Goal: Task Accomplishment & Management: Manage account settings

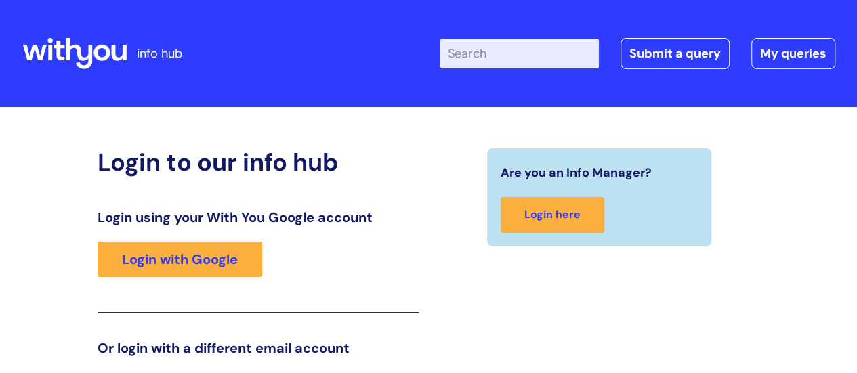
drag, startPoint x: 48, startPoint y: 2, endPoint x: 266, endPoint y: 34, distance: 219.9
click at [266, 34] on div "Enter your search term here... Search Submit a query My queries Welcome Login" at bounding box center [545, 54] width 579 height 80
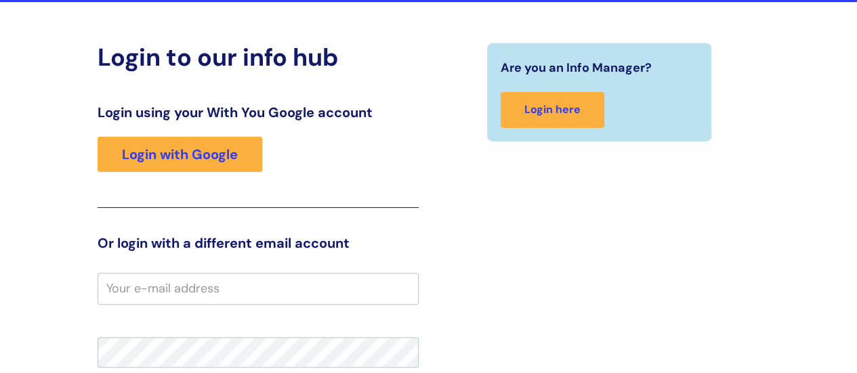
scroll to position [123, 0]
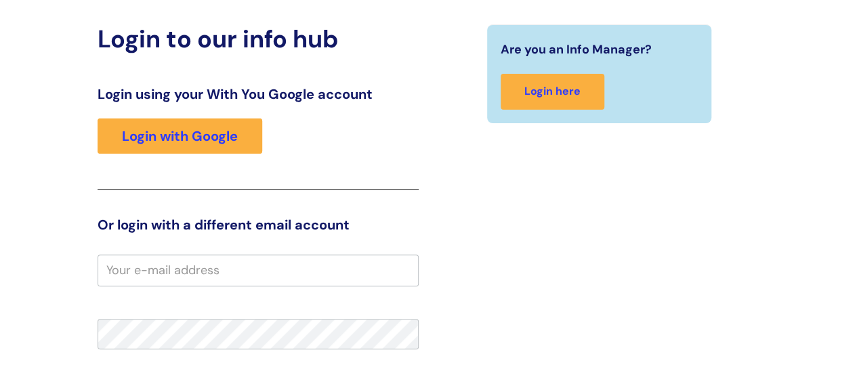
click at [217, 268] on input "email" at bounding box center [258, 270] width 321 height 31
type input "[PERSON_NAME][EMAIL_ADDRESS][PERSON_NAME][DOMAIN_NAME]"
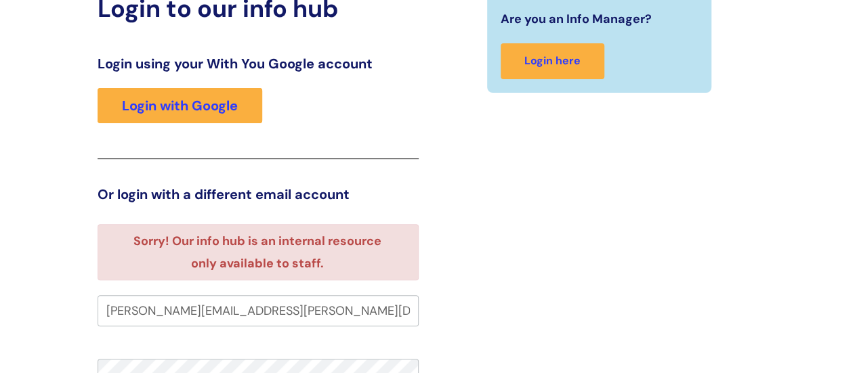
scroll to position [118, 0]
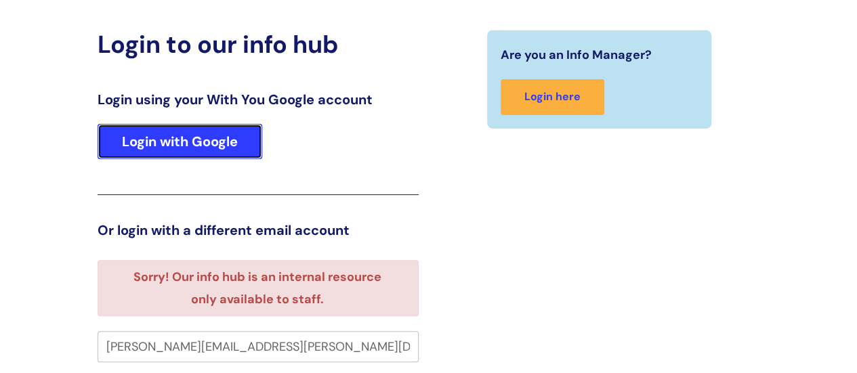
click at [190, 157] on link "Login with Google" at bounding box center [180, 141] width 165 height 35
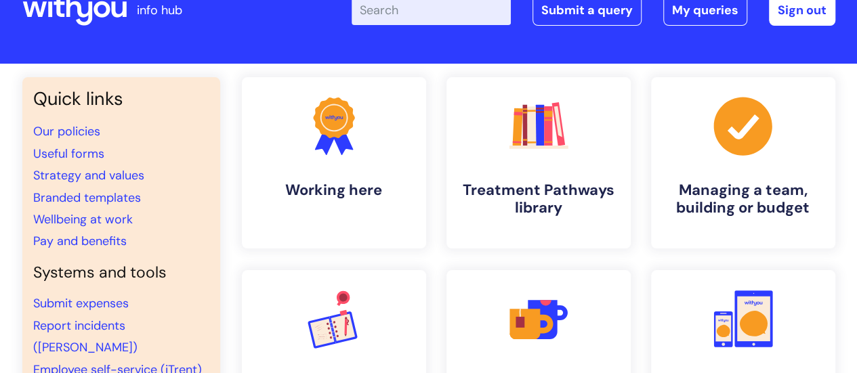
scroll to position [43, 0]
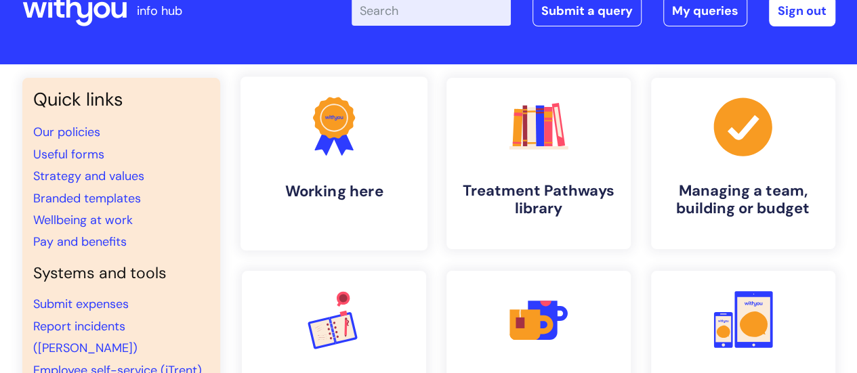
click at [293, 206] on link ".cls-1{fill:#f89b22;}.cls-1,.cls-2,.cls-3{stroke-width:0px;}.cls-2{fill:#2d3cff…" at bounding box center [333, 164] width 187 height 174
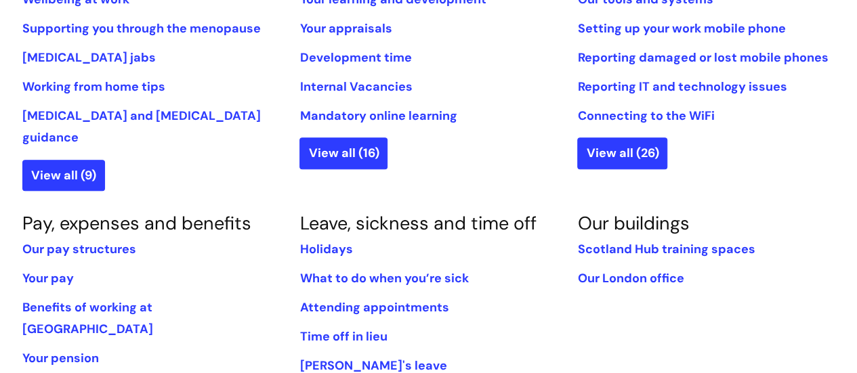
scroll to position [649, 0]
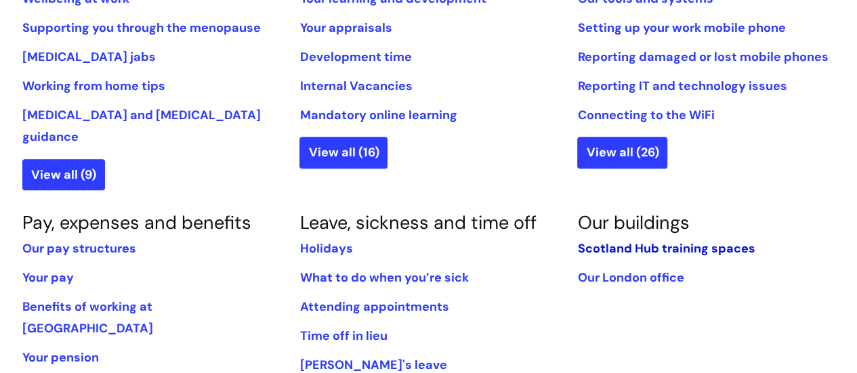
click at [625, 241] on link "Scotland Hub training spaces" at bounding box center [666, 249] width 178 height 16
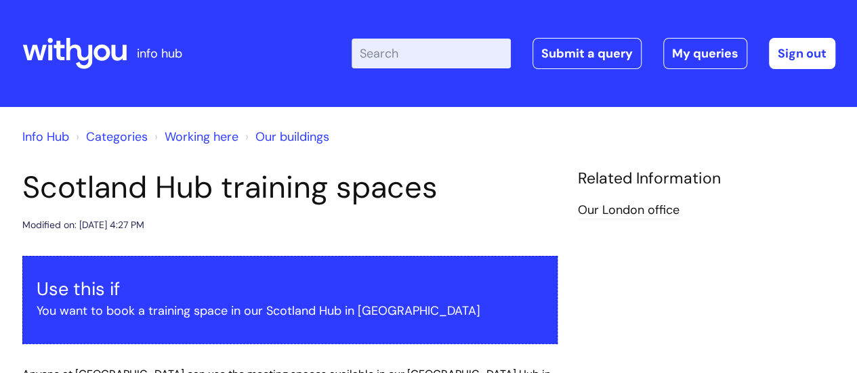
click at [46, 140] on link "Info Hub" at bounding box center [45, 137] width 47 height 16
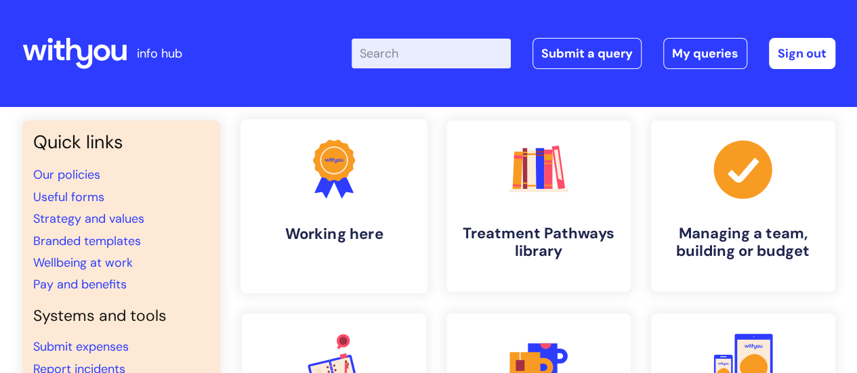
drag, startPoint x: 0, startPoint y: 0, endPoint x: 257, endPoint y: 182, distance: 314.6
click at [257, 182] on link ".cls-1{fill:#f89b22;}.cls-1,.cls-2,.cls-3{stroke-width:0px;}.cls-2{fill:#2d3cff…" at bounding box center [333, 206] width 187 height 174
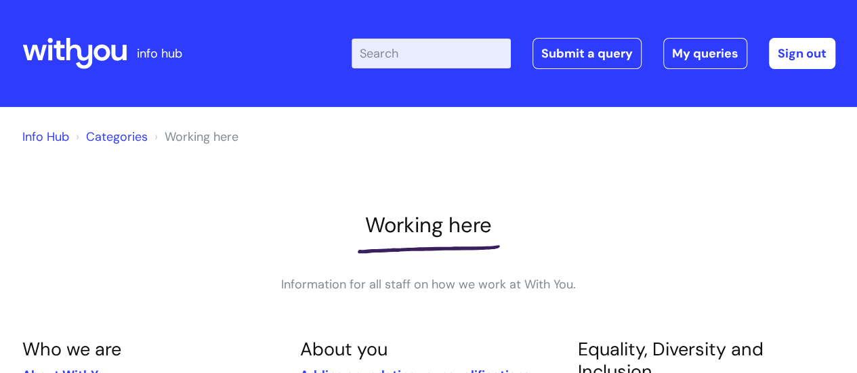
drag, startPoint x: 0, startPoint y: 0, endPoint x: 257, endPoint y: 182, distance: 314.6
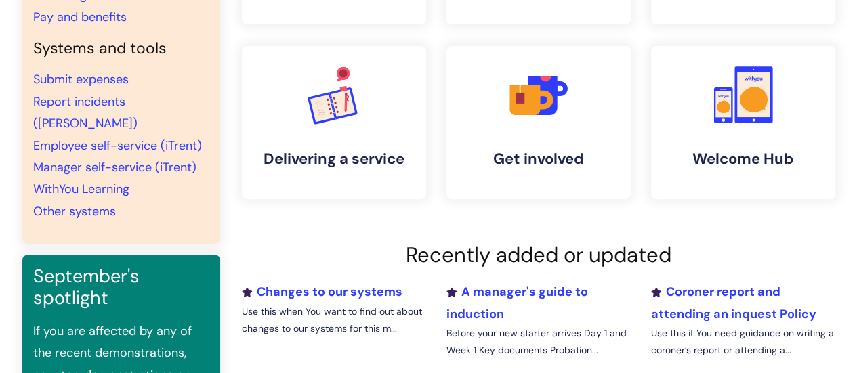
scroll to position [270, 0]
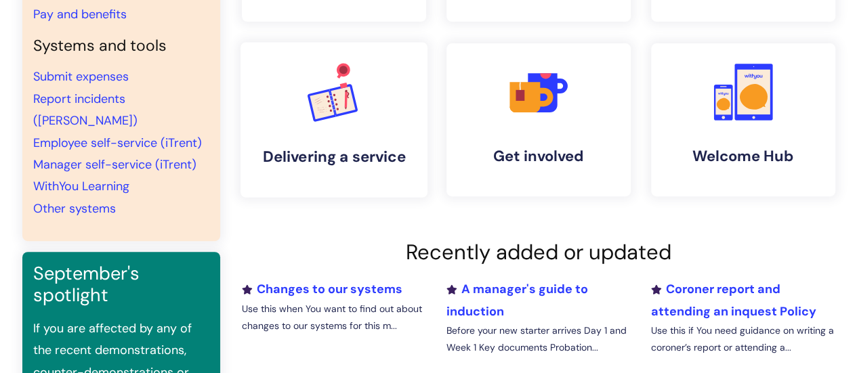
click at [370, 131] on link ".cls-1{font-family:DMSans-Bold, 'DM Sans';font-size:43.1802px;font-weight:700;}…" at bounding box center [333, 120] width 187 height 156
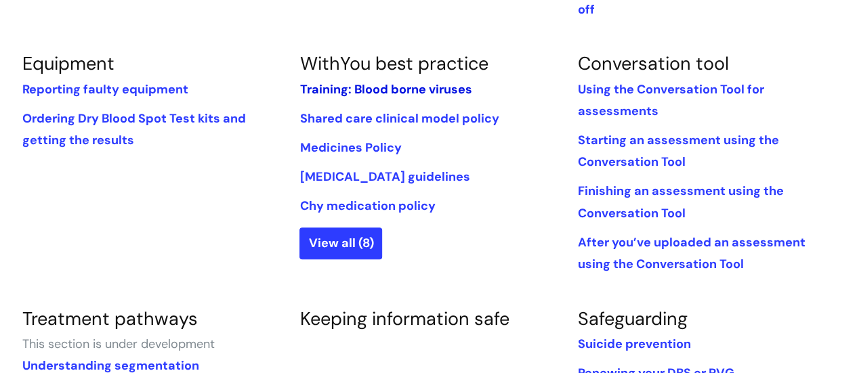
scroll to position [541, 0]
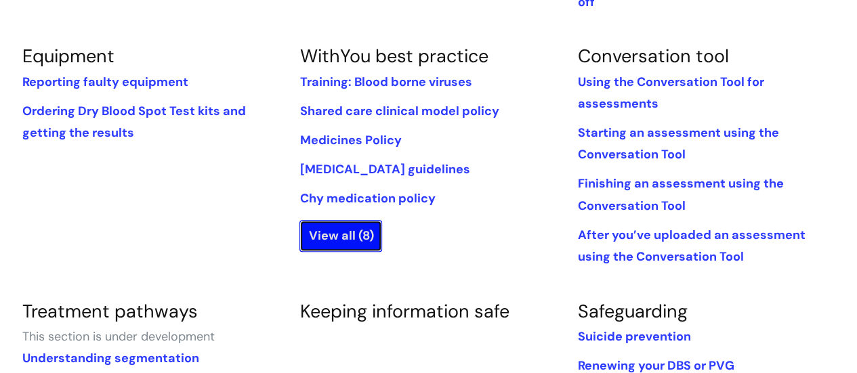
click at [354, 220] on link "View all (8)" at bounding box center [341, 235] width 83 height 31
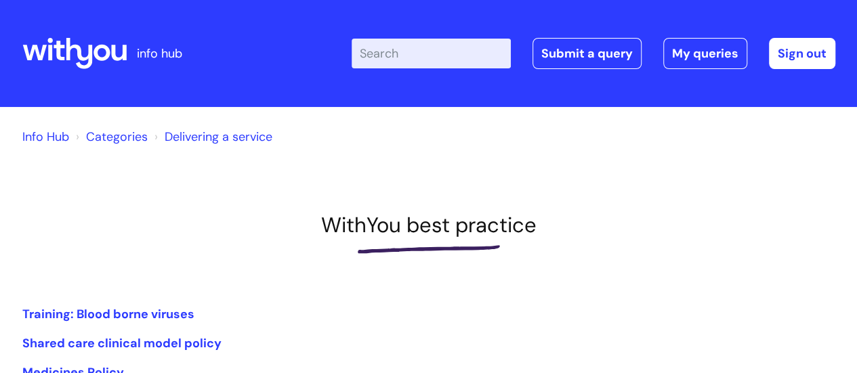
click at [60, 54] on icon at bounding box center [74, 53] width 104 height 33
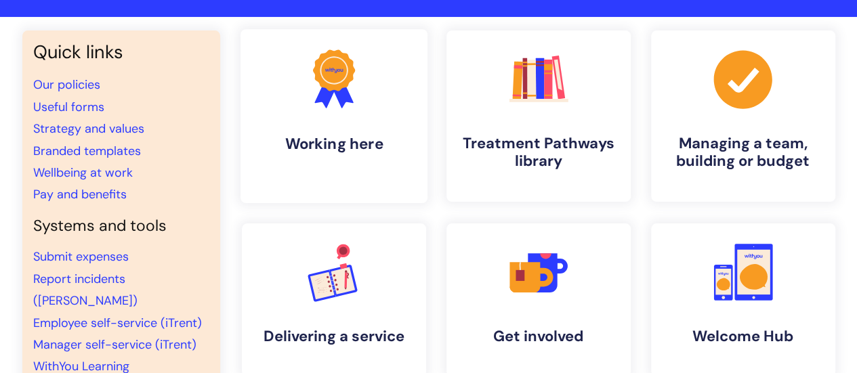
scroll to position [85, 0]
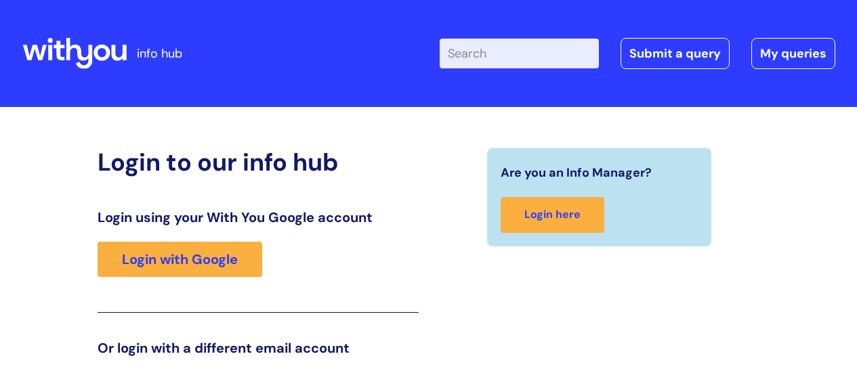
scroll to position [207, 0]
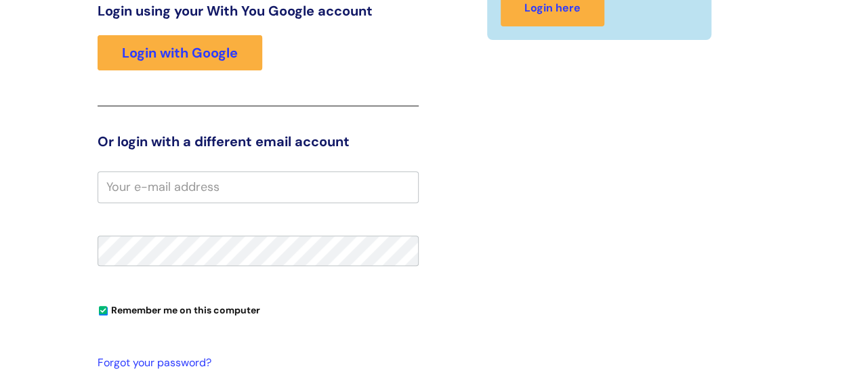
click at [737, 312] on div "Are you an Info Manager? Login here" at bounding box center [600, 214] width 342 height 546
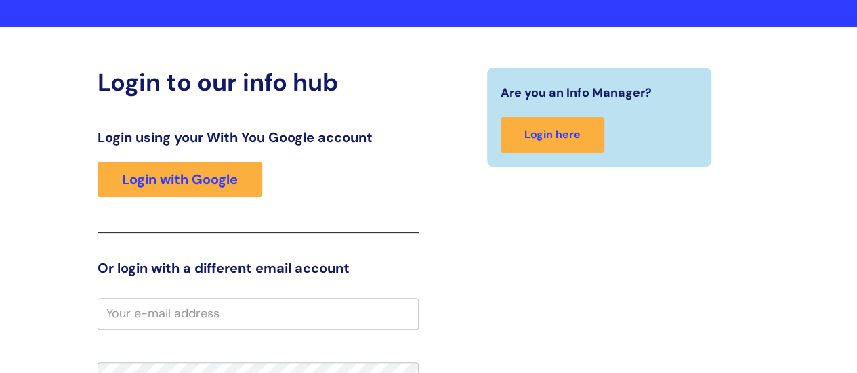
scroll to position [0, 0]
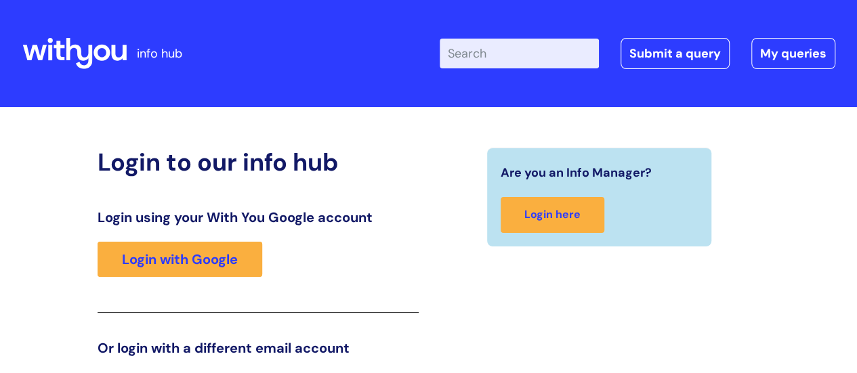
click at [98, 57] on icon at bounding box center [102, 53] width 16 height 16
